Goal: Book appointment/travel/reservation

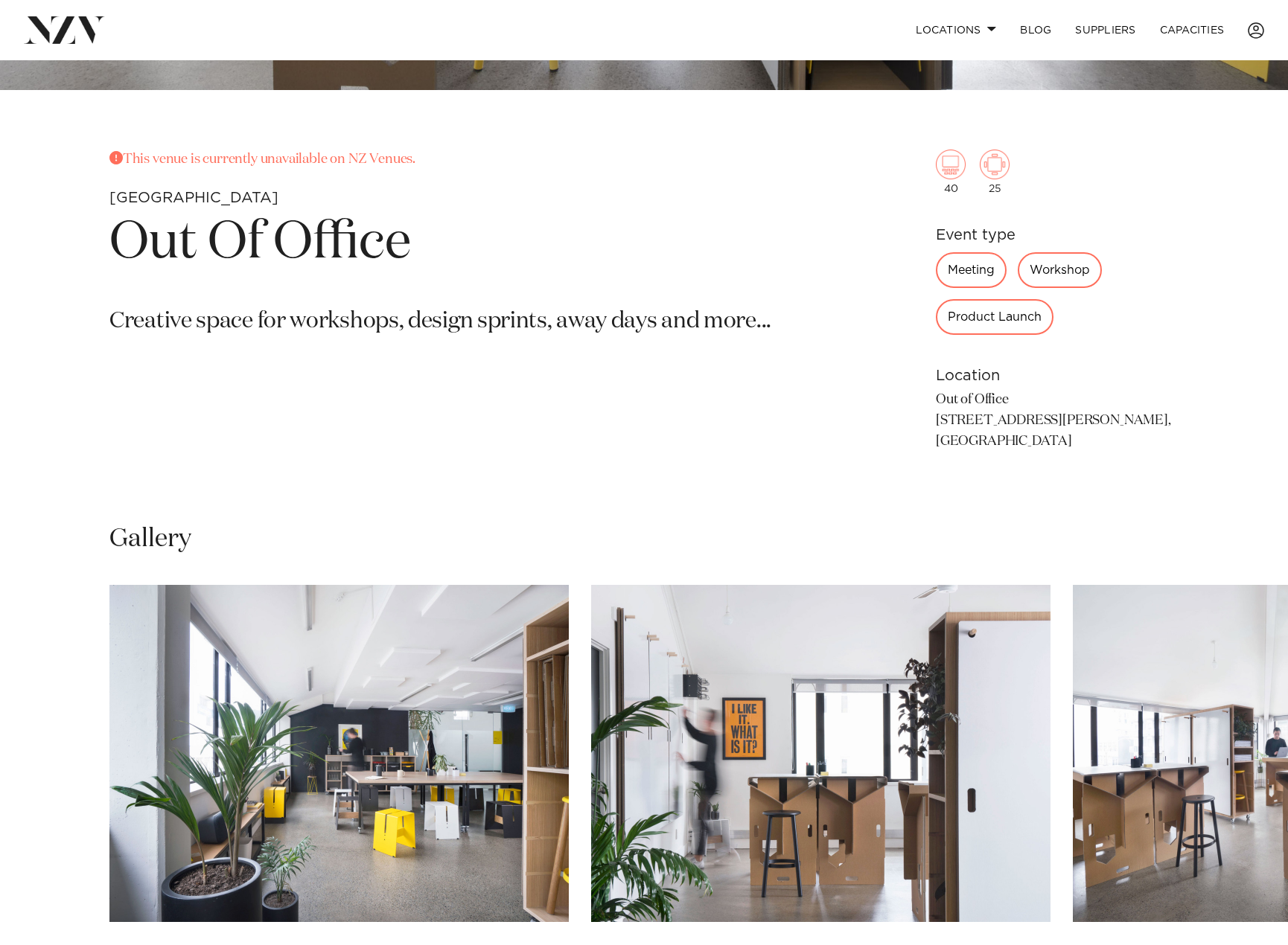
scroll to position [595, 0]
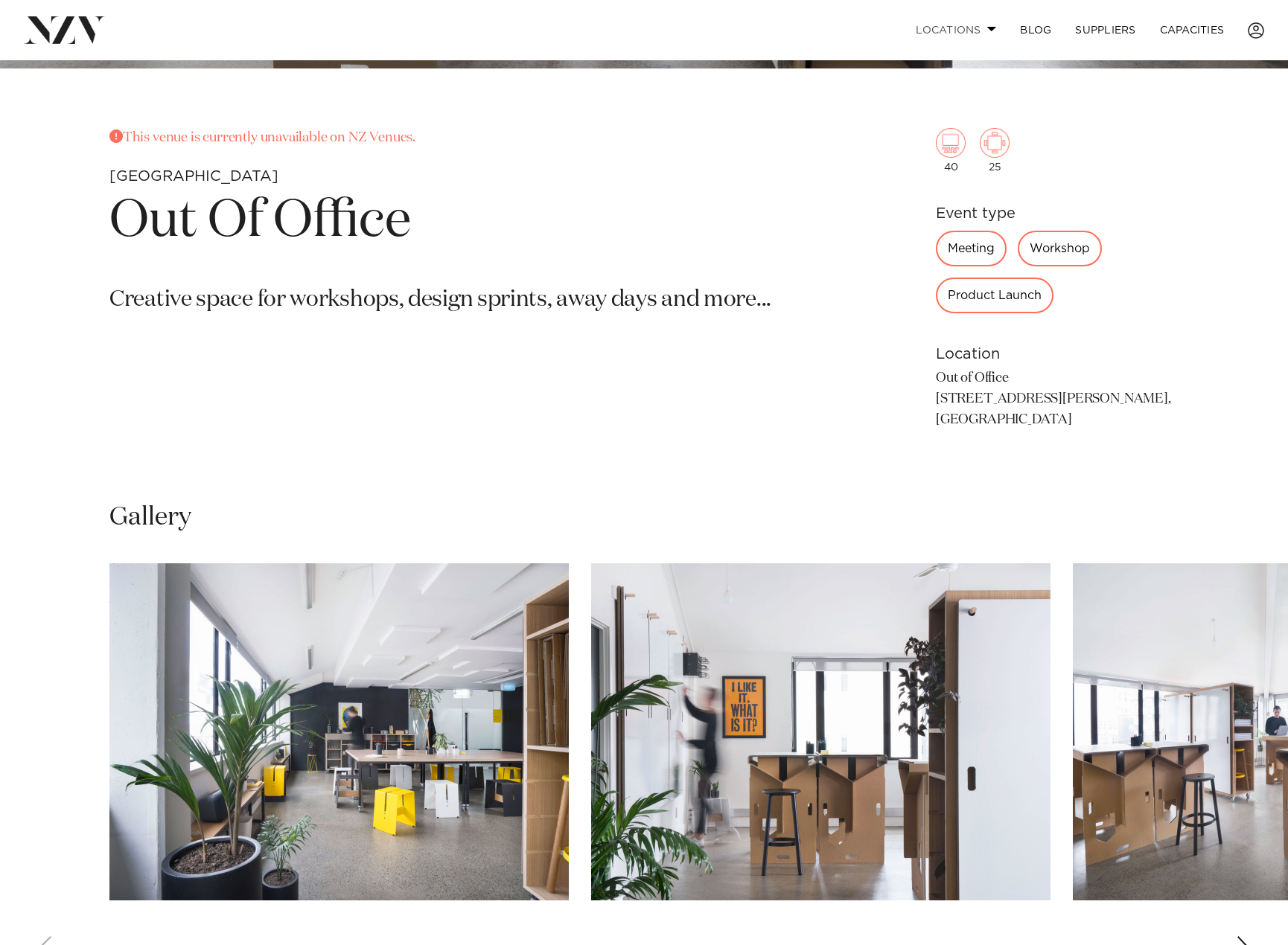
click at [941, 31] on link "Locations" at bounding box center [956, 30] width 105 height 32
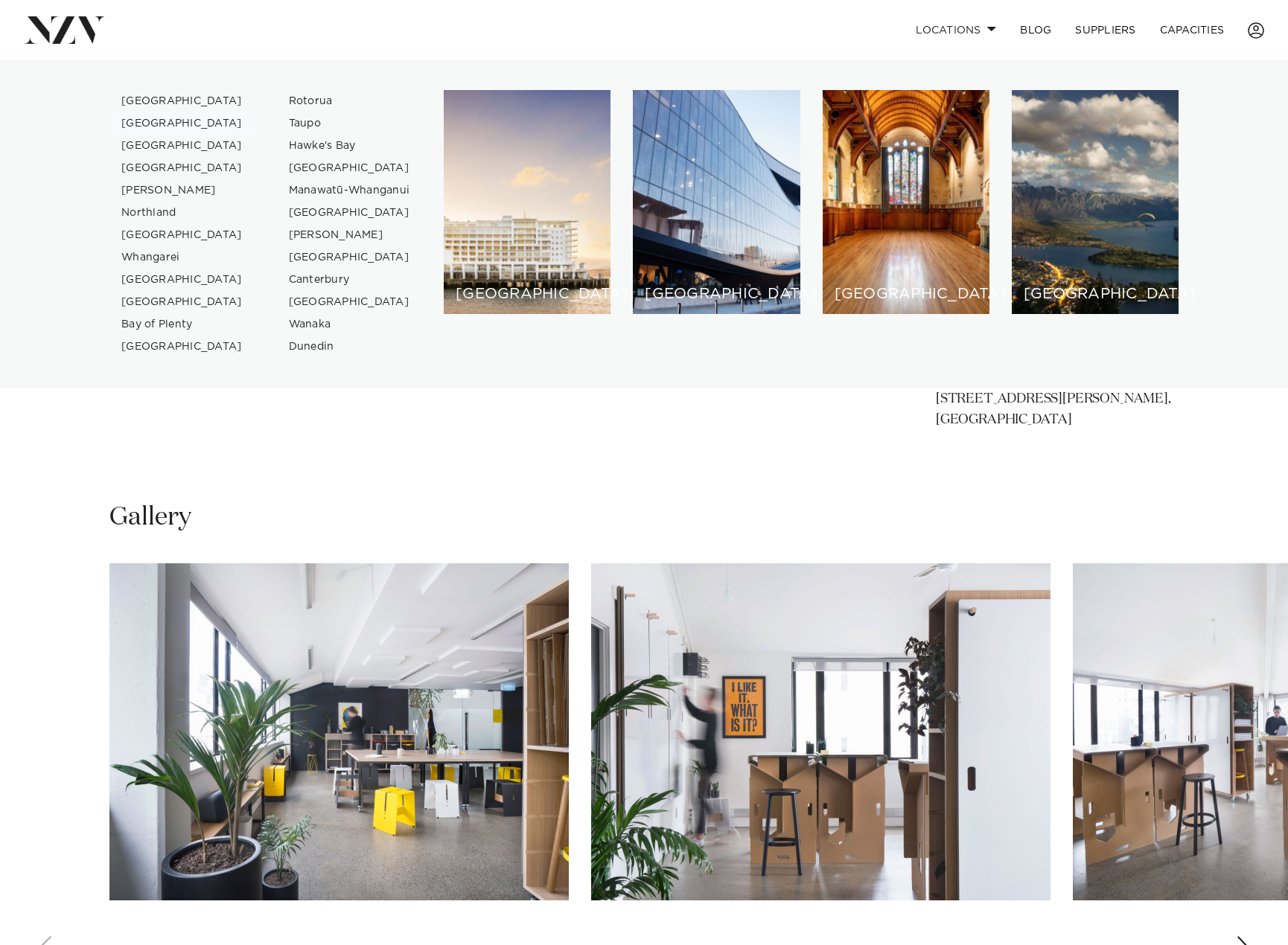
click at [170, 123] on link "[GEOGRAPHIC_DATA]" at bounding box center [182, 123] width 145 height 22
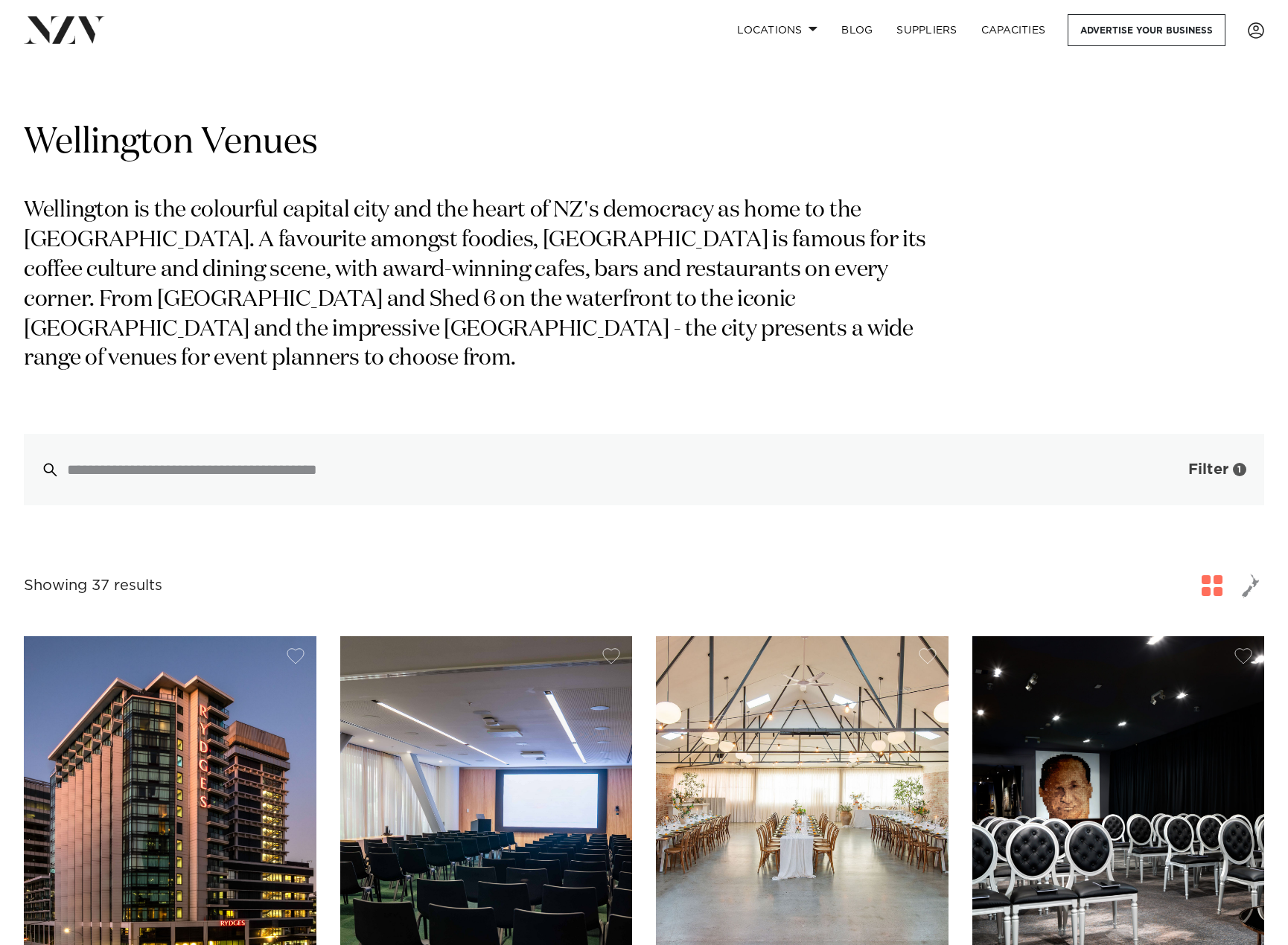
click at [1214, 474] on span "Filter" at bounding box center [1209, 469] width 41 height 15
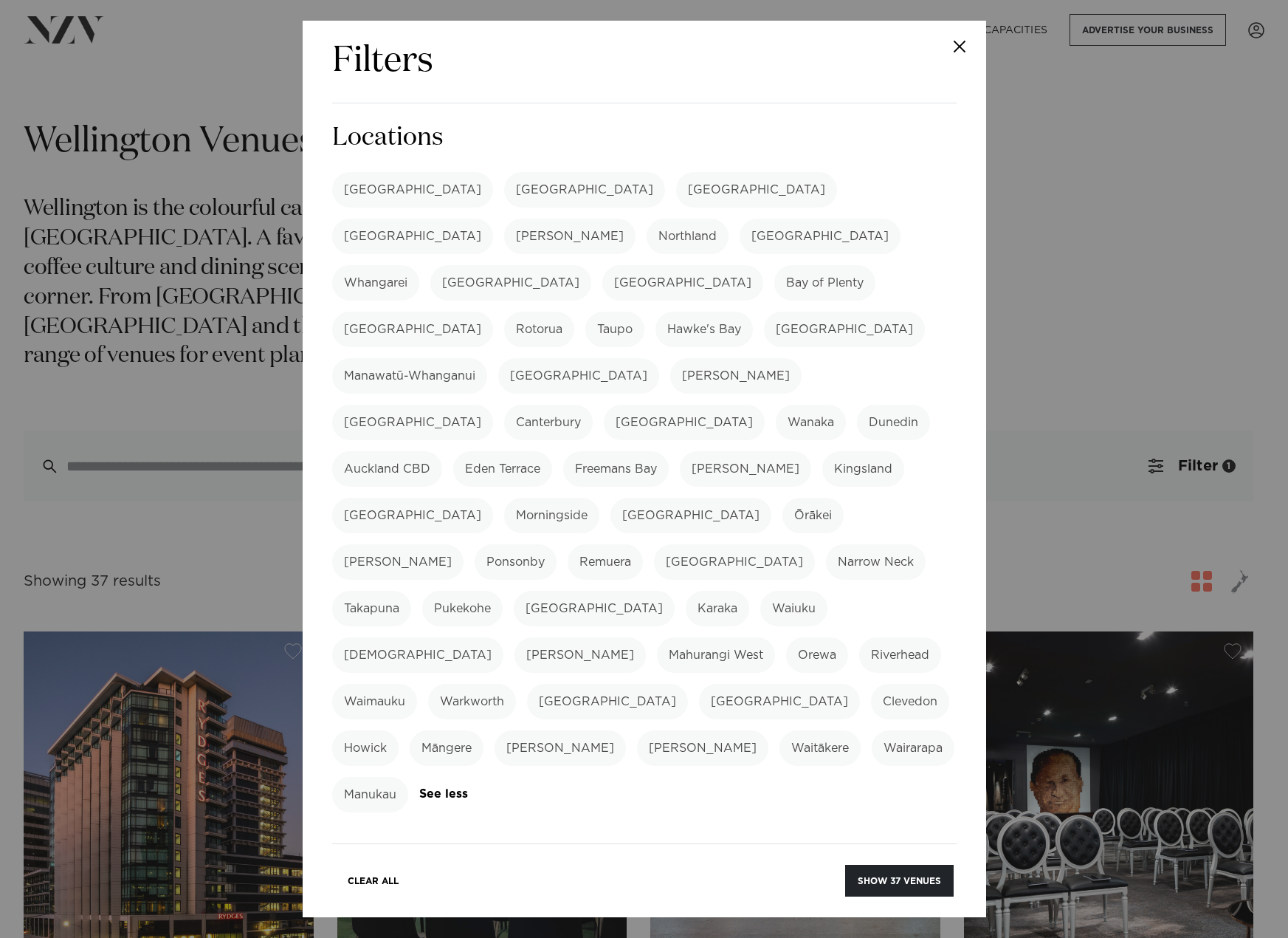
scroll to position [74, 0]
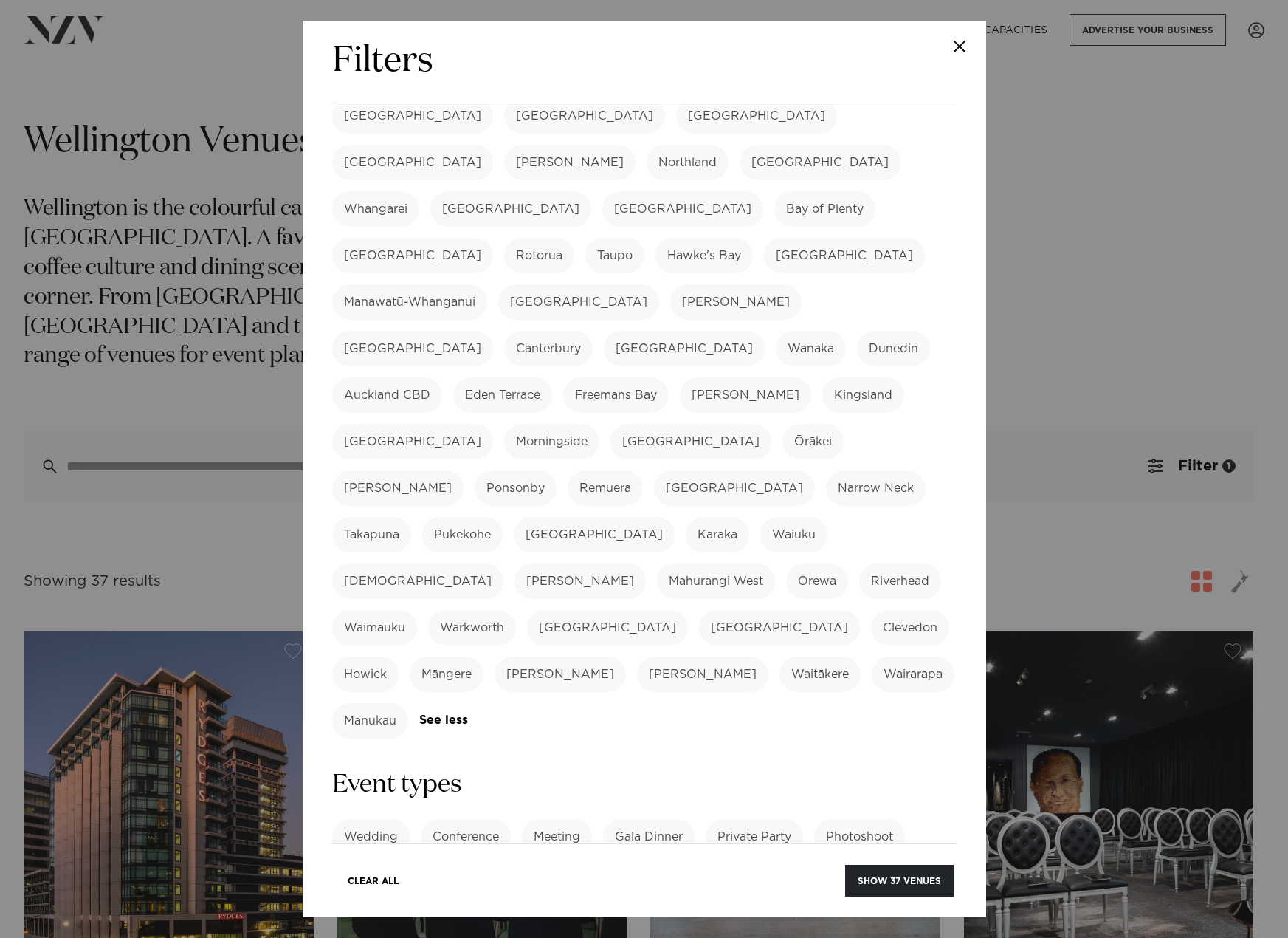
click at [540, 819] on label "Meeting" at bounding box center [557, 836] width 70 height 36
click at [833, 877] on link "See more" at bounding box center [891, 882] width 115 height 12
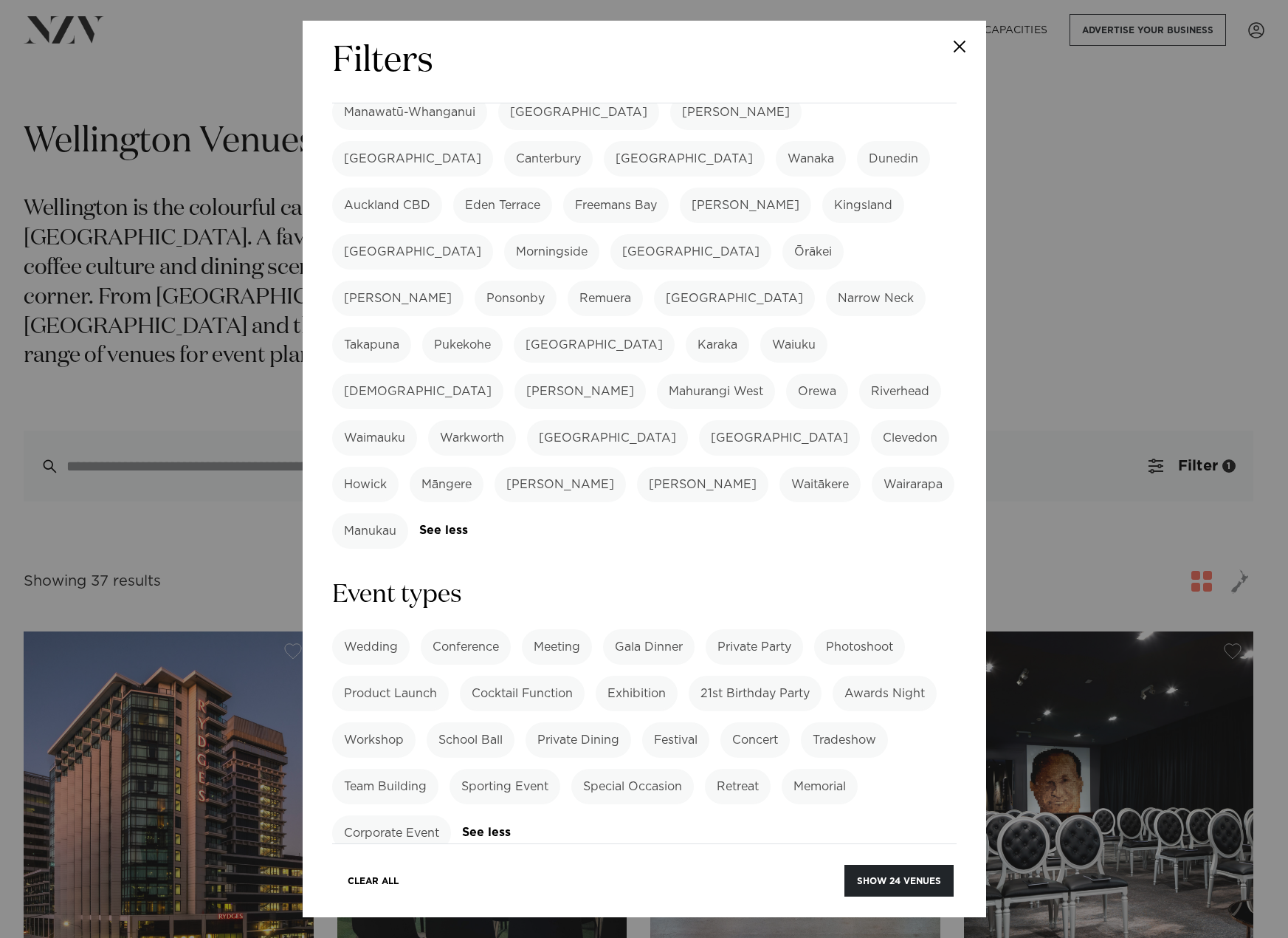
scroll to position [296, 0]
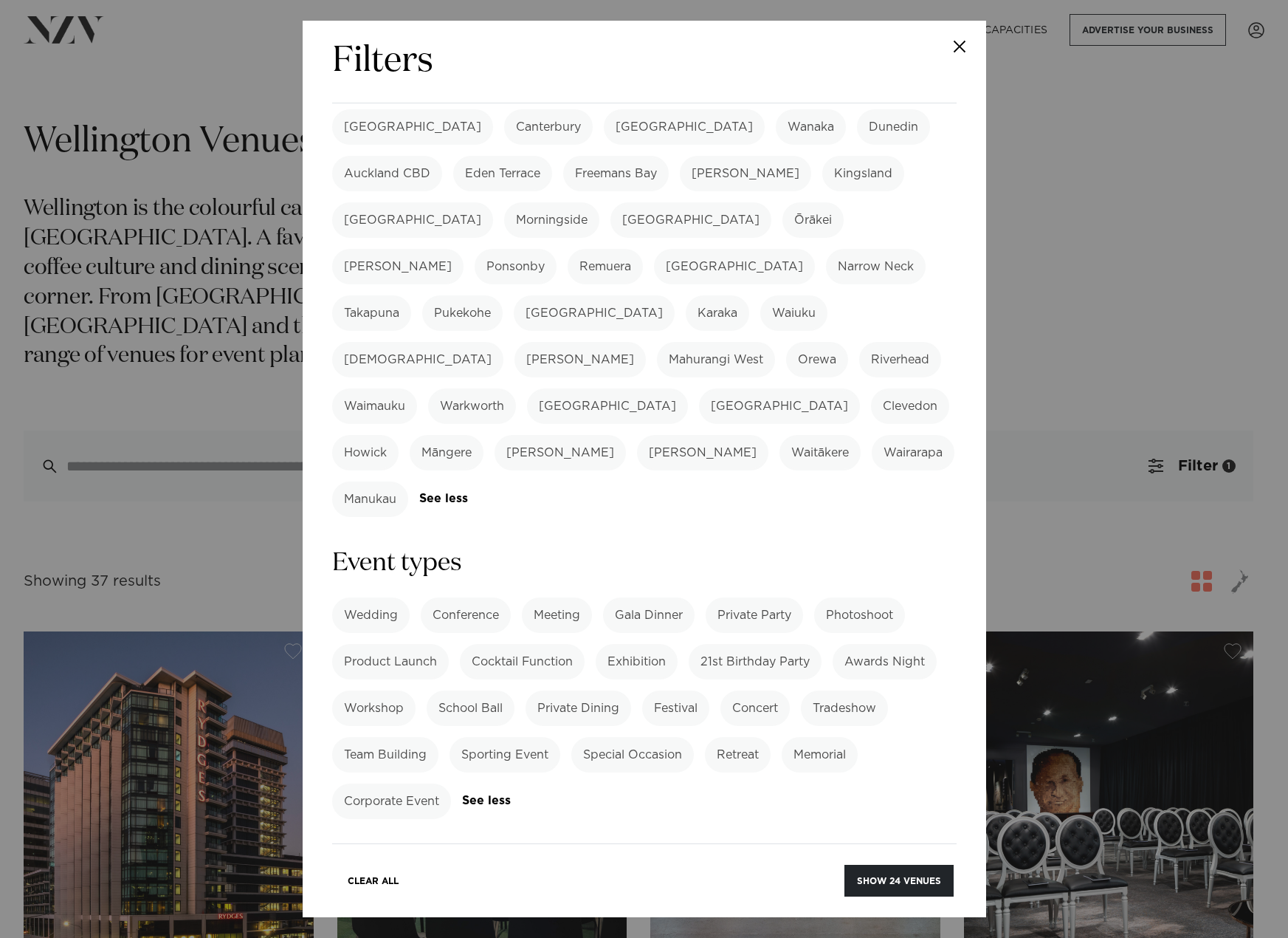
click at [378, 690] on label "Workshop" at bounding box center [373, 708] width 83 height 36
click at [374, 737] on label "Team Building" at bounding box center [385, 755] width 107 height 36
click at [382, 783] on label "Corporate Event" at bounding box center [392, 801] width 119 height 36
click at [399, 783] on label "Corporate Event" at bounding box center [392, 801] width 119 height 36
click at [398, 783] on label "Corporate Event" at bounding box center [392, 801] width 119 height 36
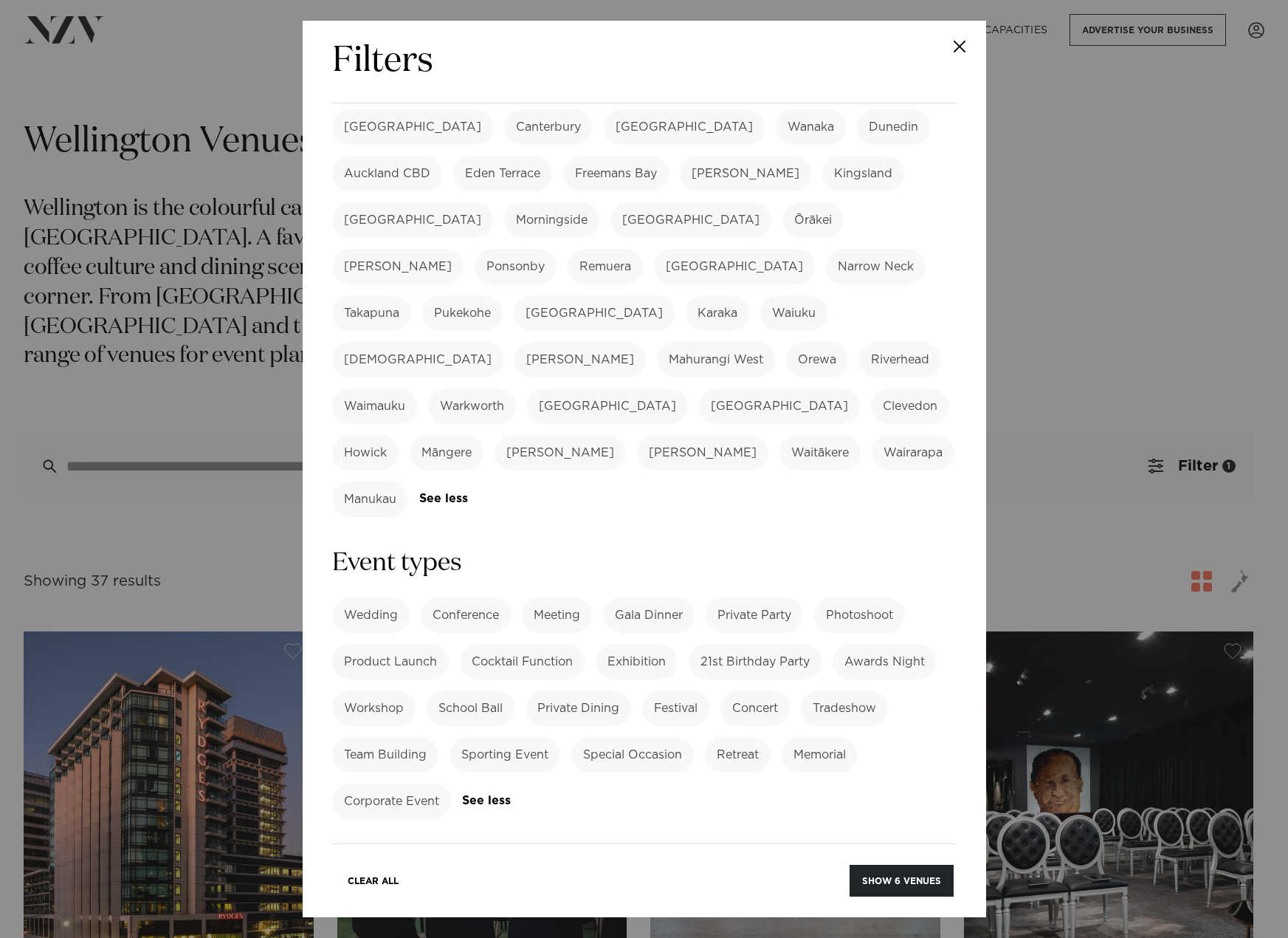
click at [386, 737] on label "Team Building" at bounding box center [385, 755] width 107 height 36
click at [363, 690] on label "Workshop" at bounding box center [373, 708] width 83 height 36
click at [907, 878] on button "Show 24 venues" at bounding box center [899, 880] width 109 height 32
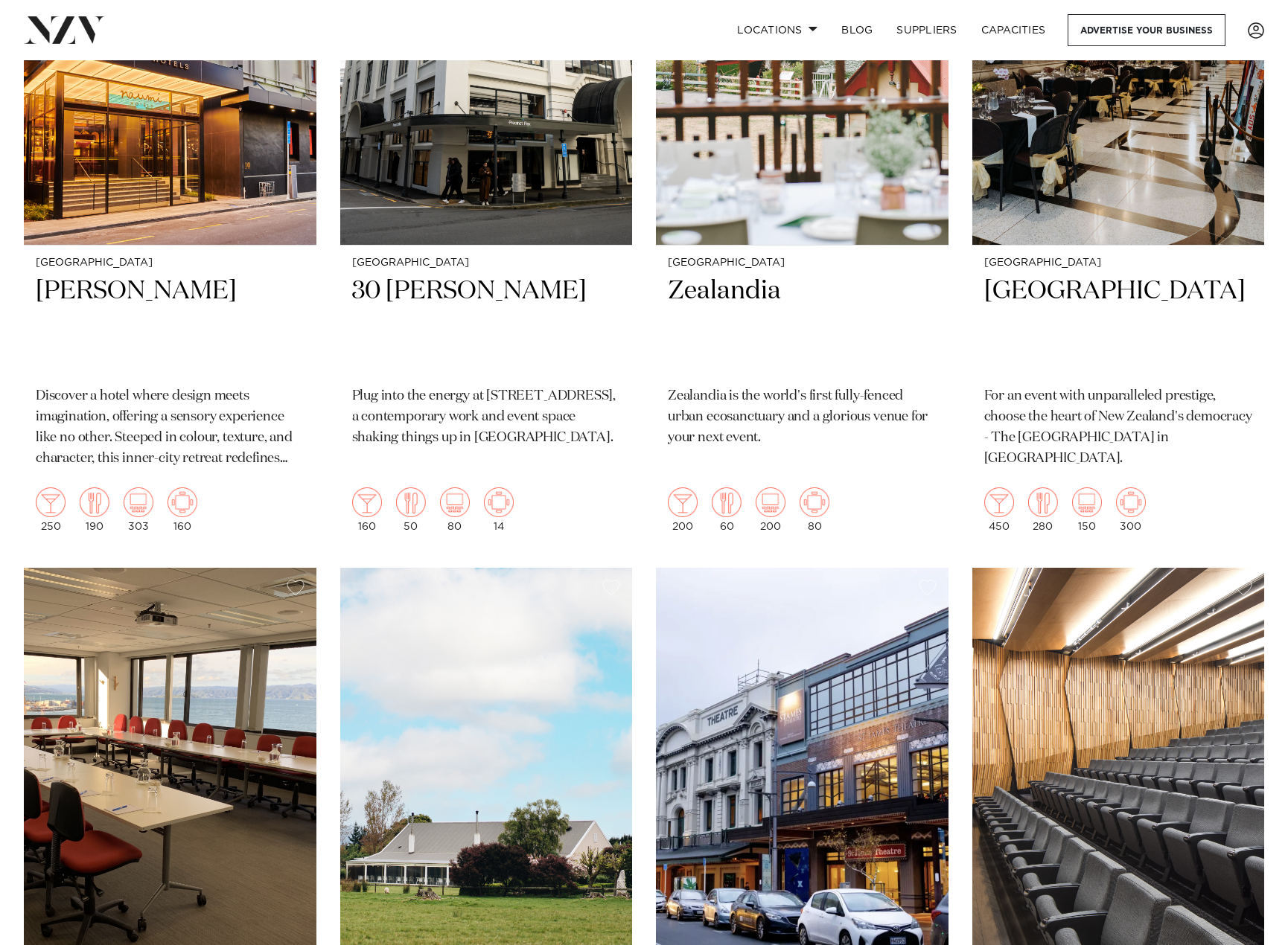
scroll to position [1265, 0]
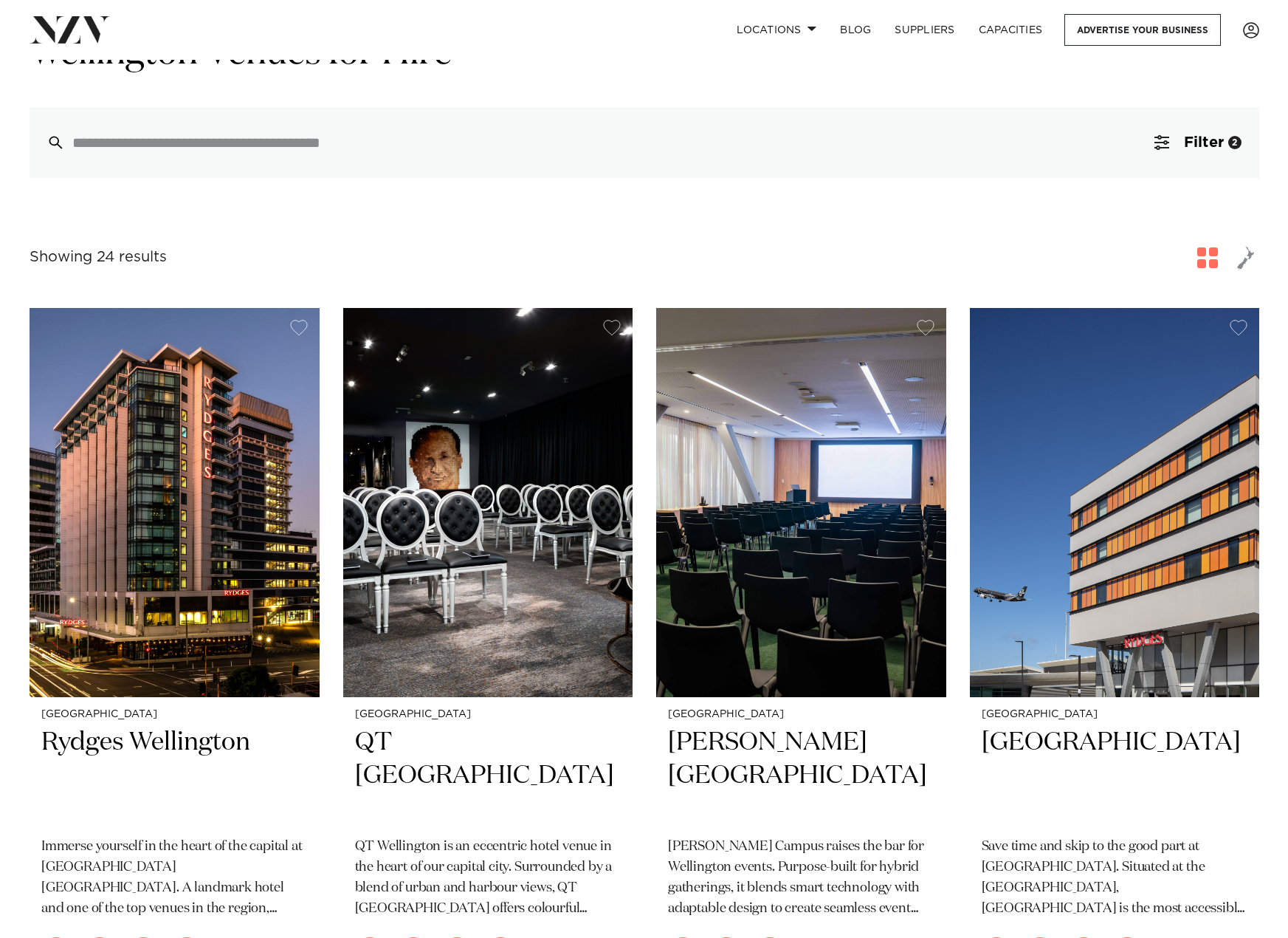
scroll to position [0, 0]
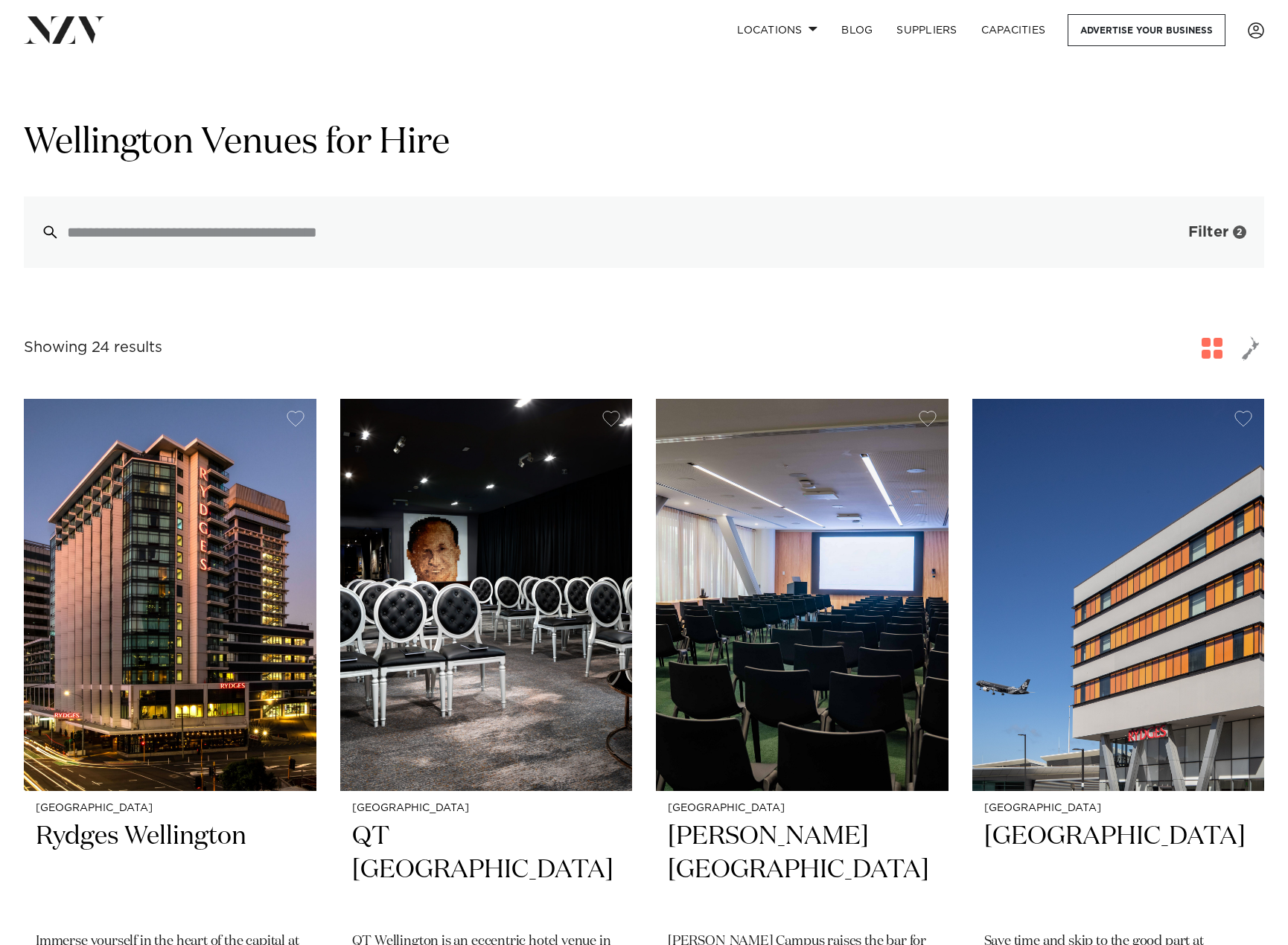
click at [1214, 227] on span "Filter" at bounding box center [1209, 231] width 41 height 15
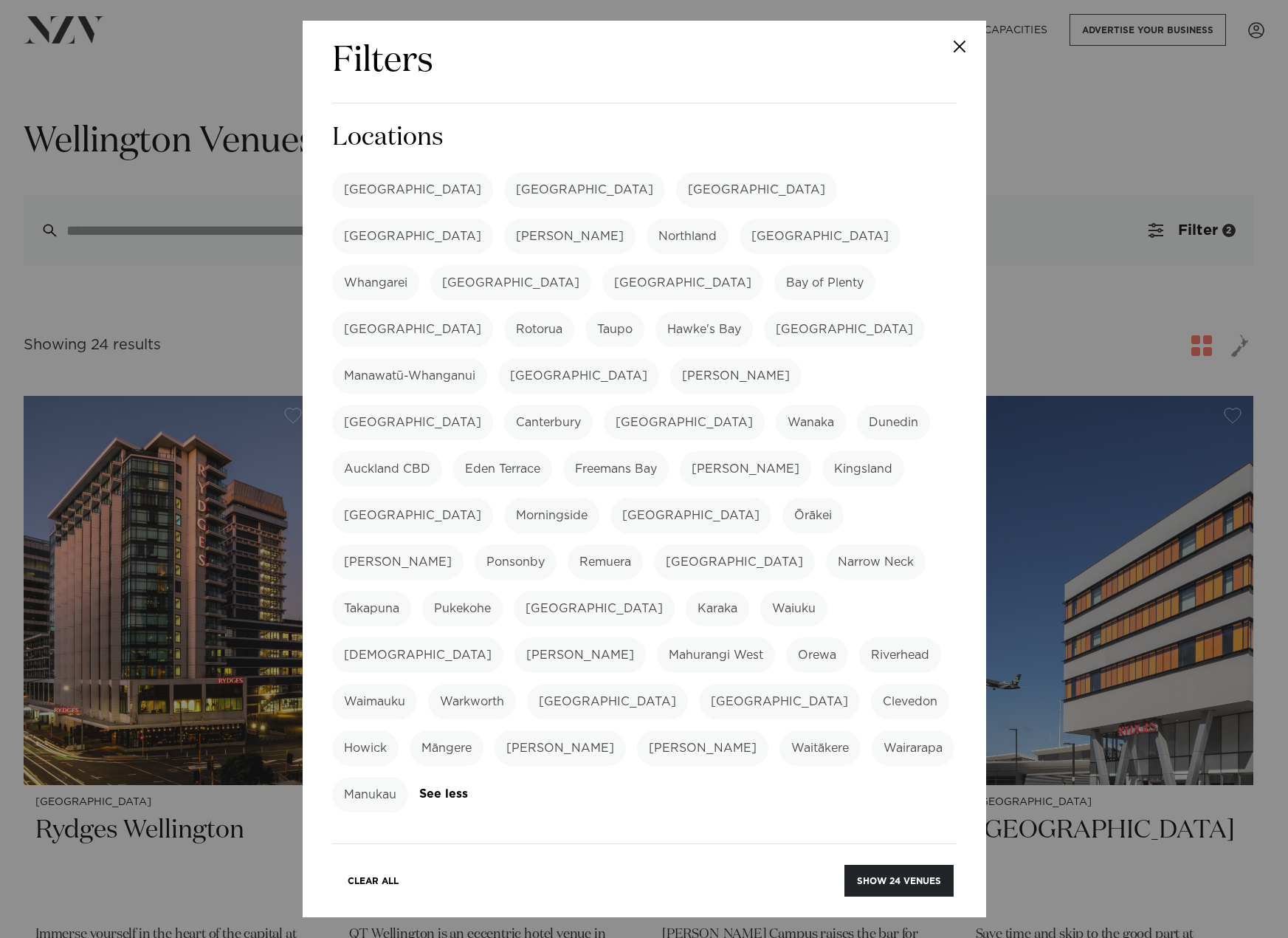
scroll to position [74, 0]
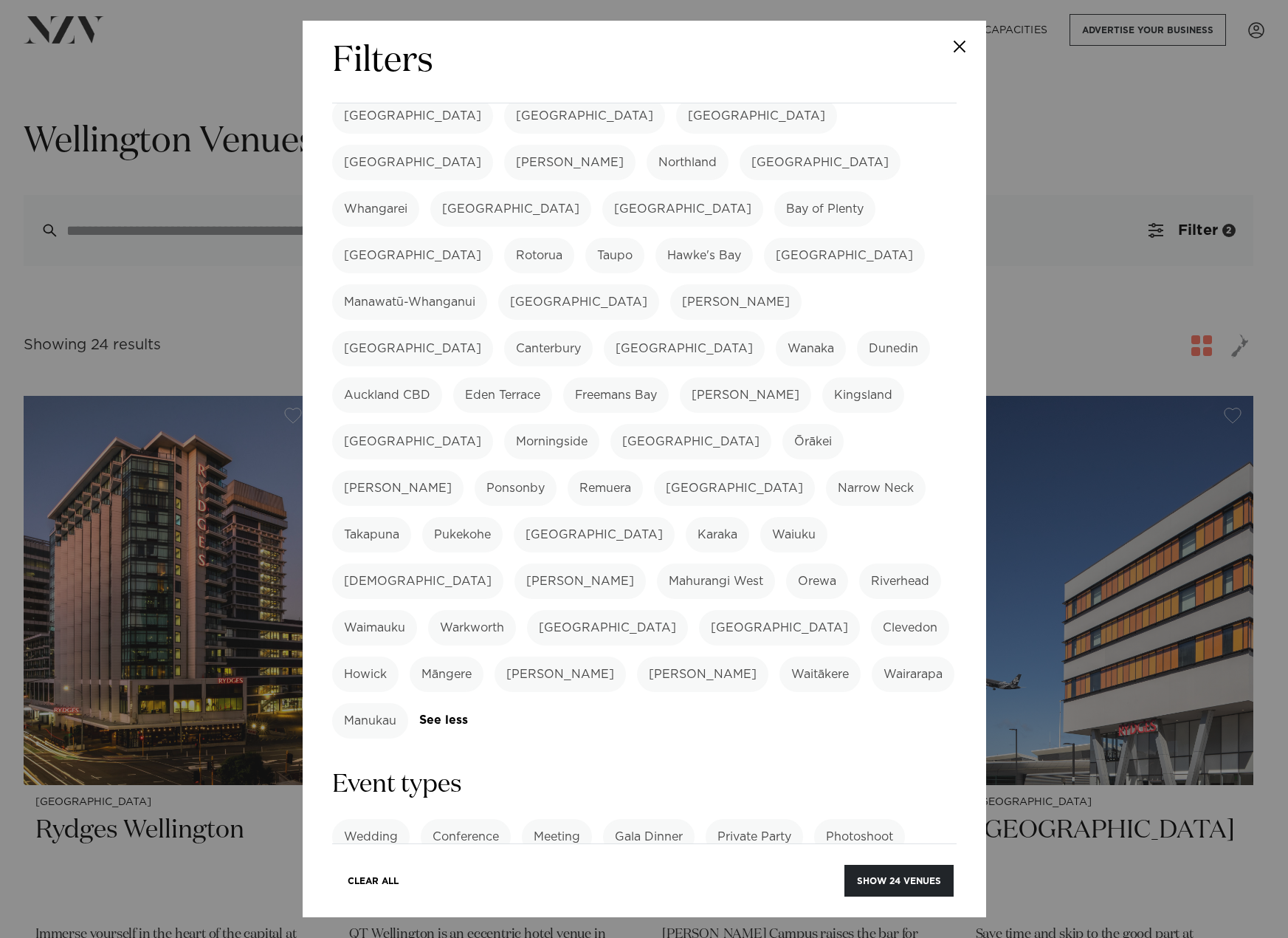
click at [560, 819] on label "Meeting" at bounding box center [557, 836] width 70 height 36
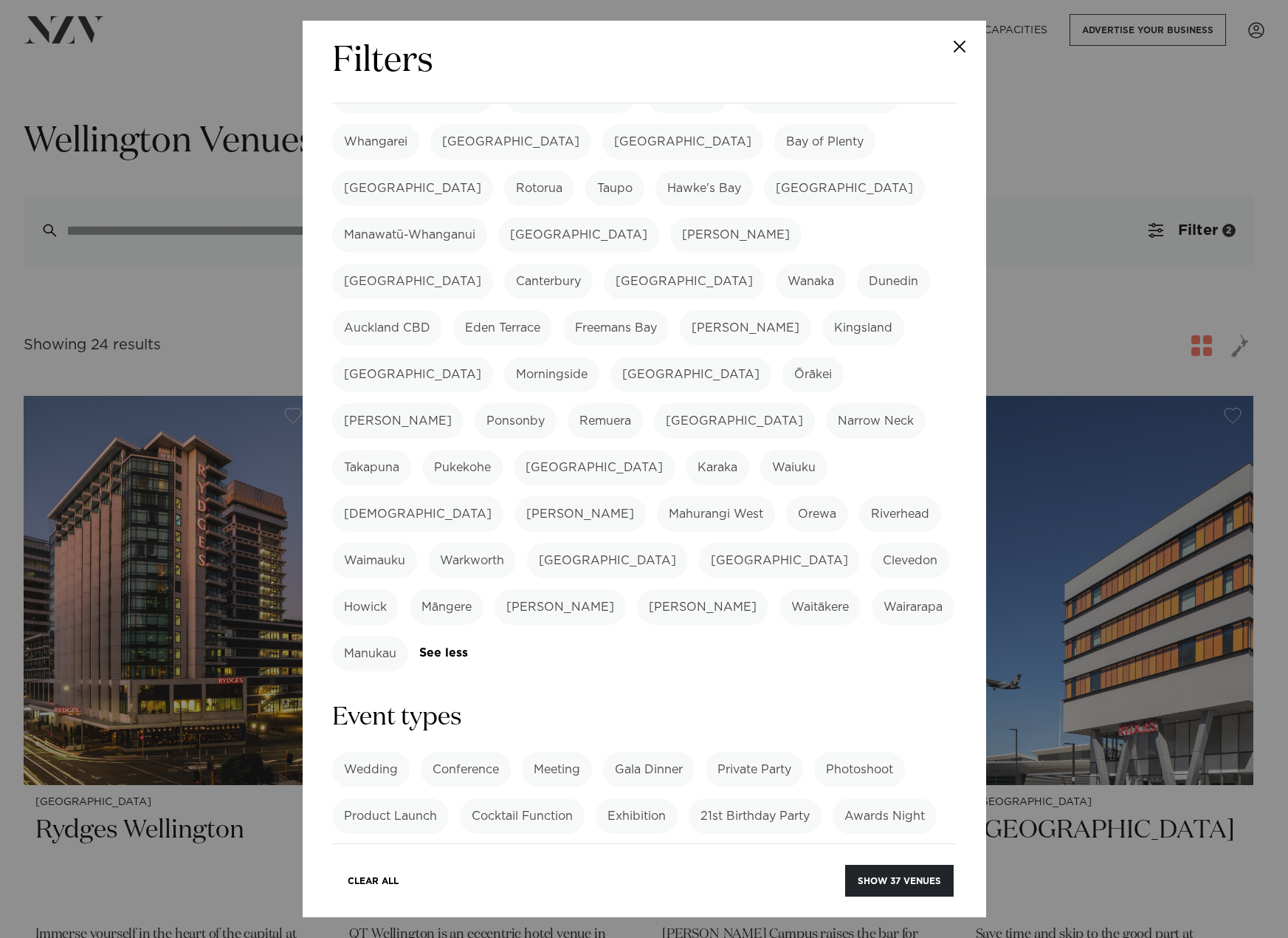
scroll to position [222, 0]
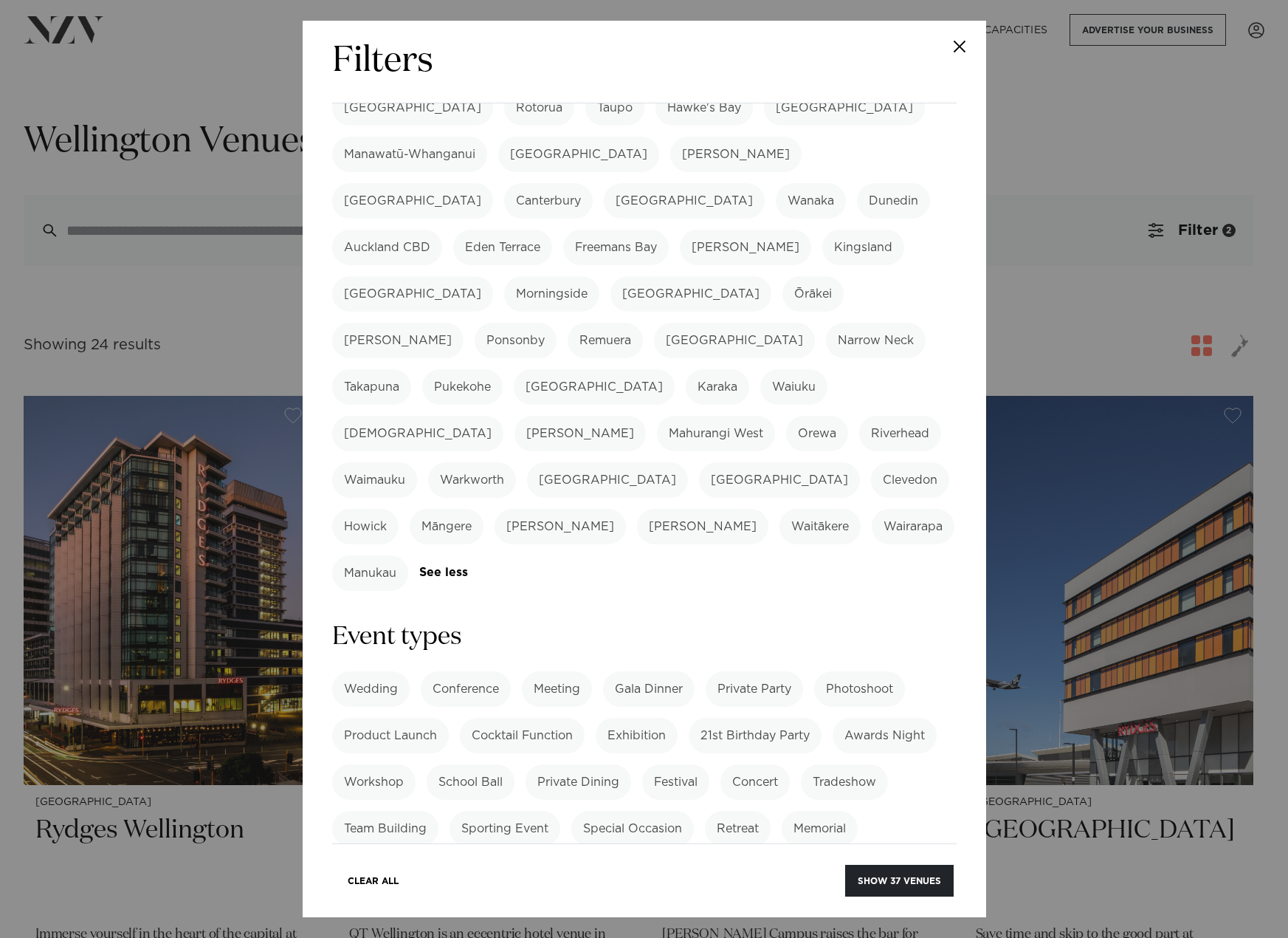
click at [426, 811] on label "Team Building" at bounding box center [385, 829] width 107 height 36
click at [859, 868] on button "Show 10 venues" at bounding box center [899, 880] width 108 height 32
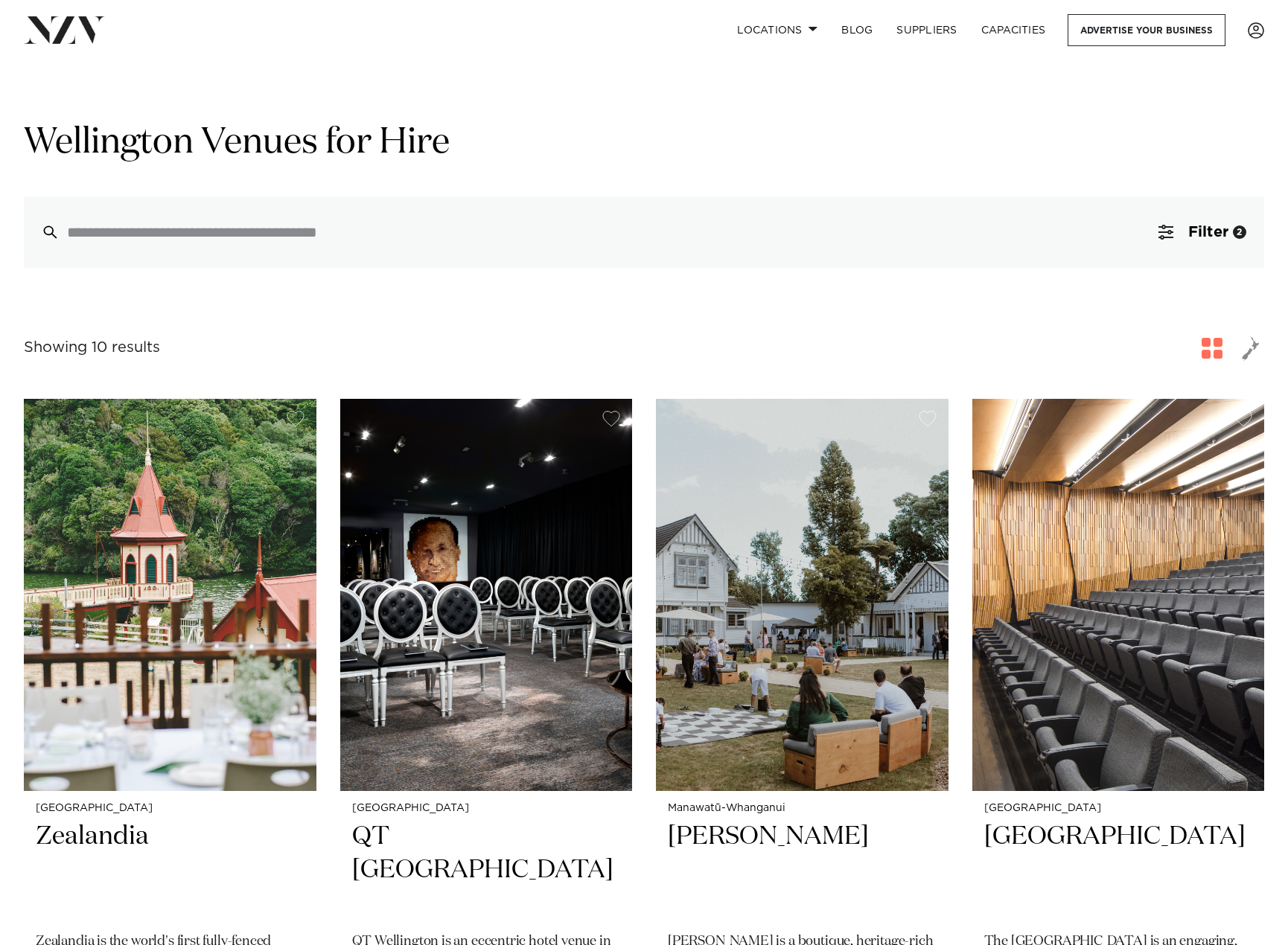
click at [1163, 353] on div "Showing 10 results for Wellington Venues for Hire" at bounding box center [644, 348] width 1241 height 27
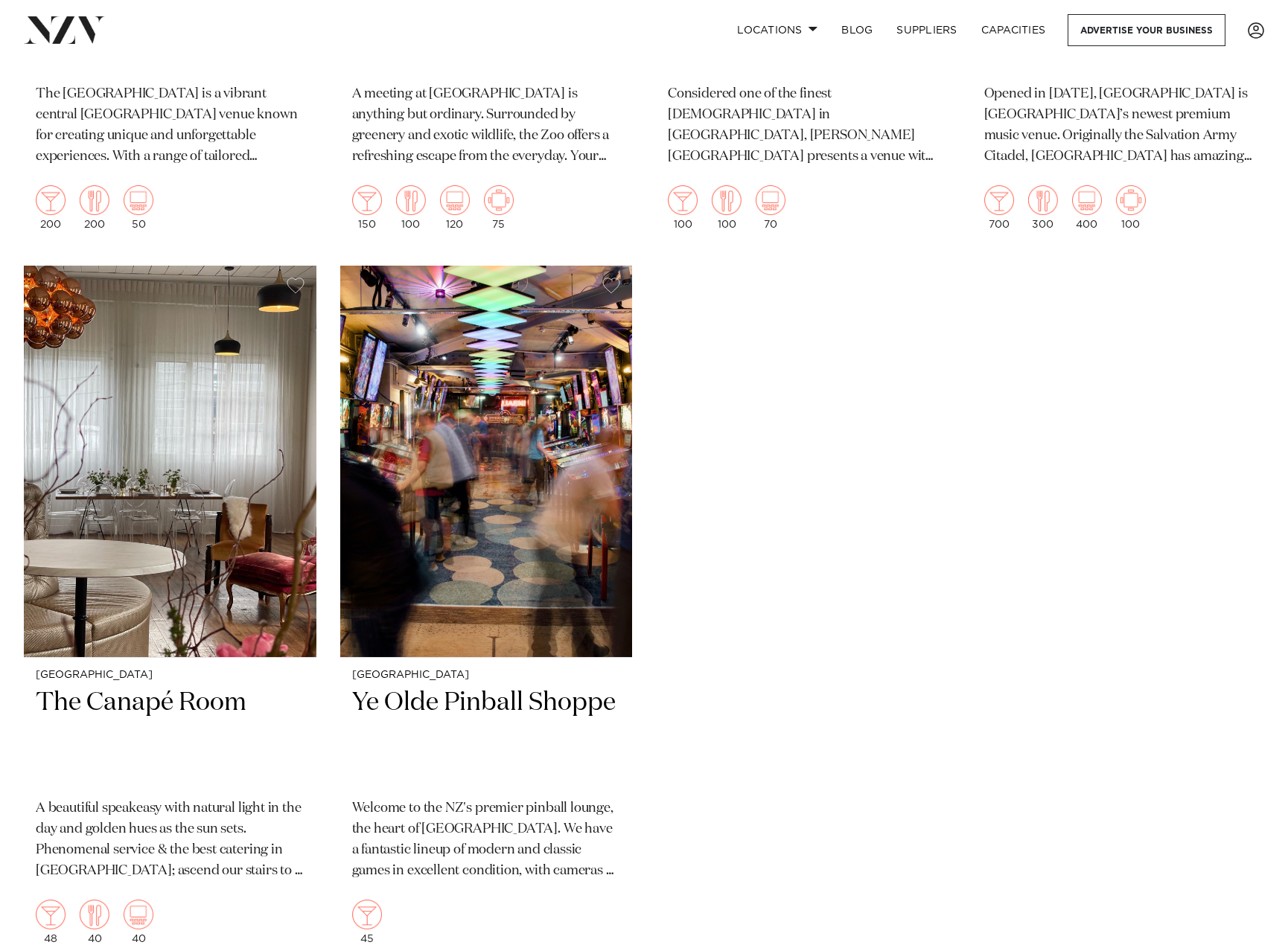
scroll to position [1568, 0]
